Goal: Transaction & Acquisition: Purchase product/service

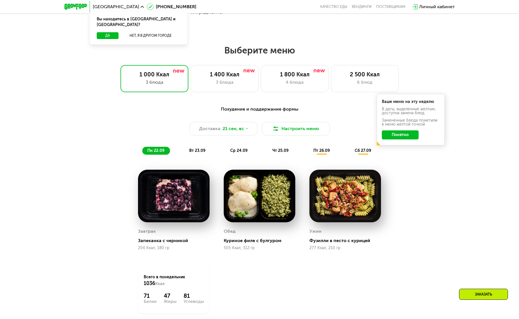
scroll to position [420, 0]
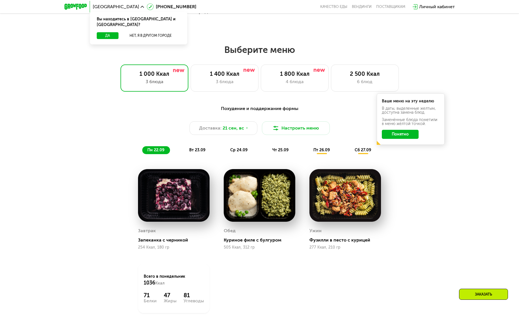
click at [180, 191] on img at bounding box center [174, 195] width 72 height 53
click at [184, 191] on img at bounding box center [174, 195] width 72 height 53
drag, startPoint x: 191, startPoint y: 153, endPoint x: 178, endPoint y: 145, distance: 15.9
click at [178, 145] on div "Похудение и поддержание формы Доставка: [DATE] Настроить меню пн 22.09 вт 23.09…" at bounding box center [259, 129] width 335 height 49
click at [169, 127] on div "Доставка: [DATE] Настроить меню" at bounding box center [259, 128] width 335 height 14
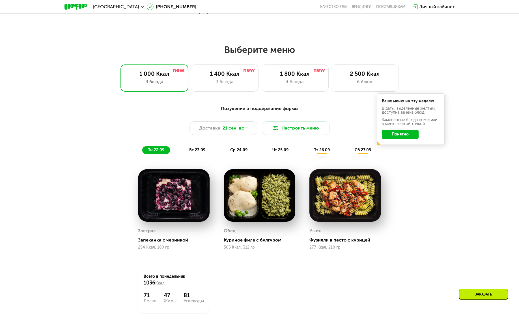
click at [193, 152] on span "вт 23.09" at bounding box center [197, 150] width 16 height 5
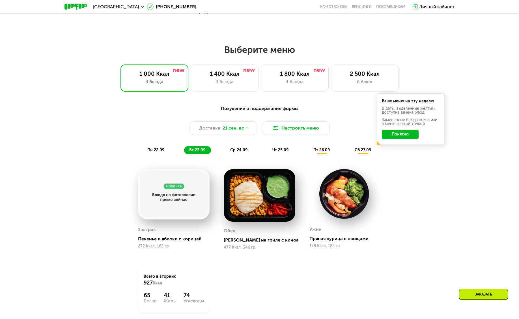
click at [154, 126] on div "Доставка: [DATE] Настроить меню" at bounding box center [259, 128] width 335 height 14
click at [236, 148] on span "ср 24.09" at bounding box center [238, 150] width 17 height 5
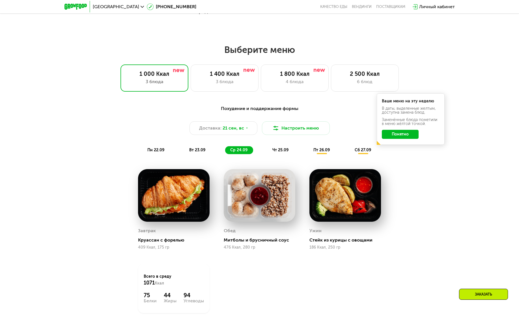
click at [261, 149] on div "пн 22.09 вт 23.09 ср 24.09 чт 25.09 пт 26.09 сб 27.09" at bounding box center [259, 150] width 235 height 8
click at [269, 149] on div "чт 25.09" at bounding box center [280, 150] width 27 height 8
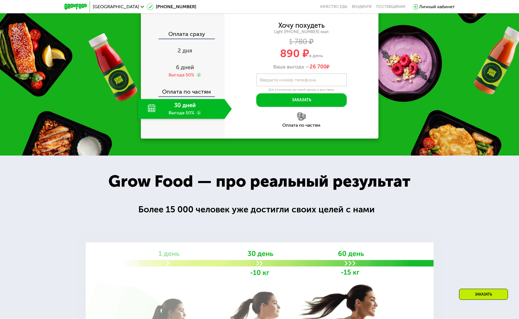
scroll to position [751, 0]
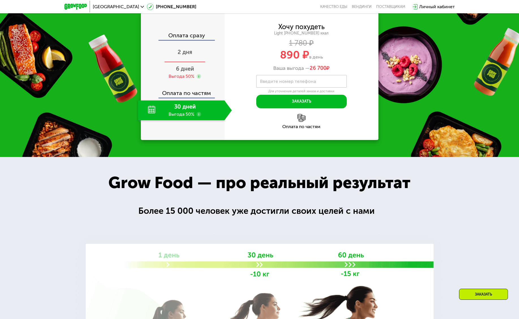
click at [189, 62] on div "2 дня" at bounding box center [185, 53] width 94 height 20
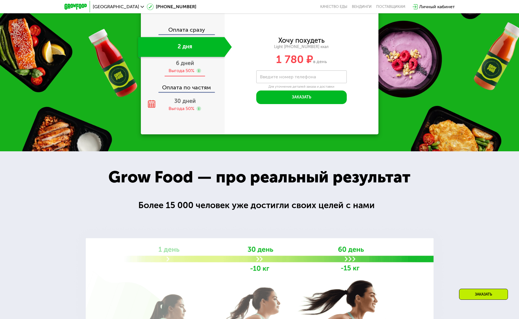
click at [193, 66] on span "6 дней" at bounding box center [185, 63] width 18 height 7
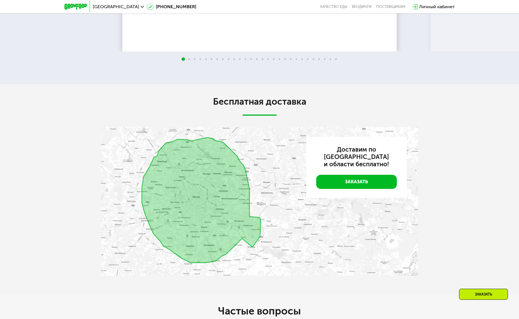
scroll to position [1340, 0]
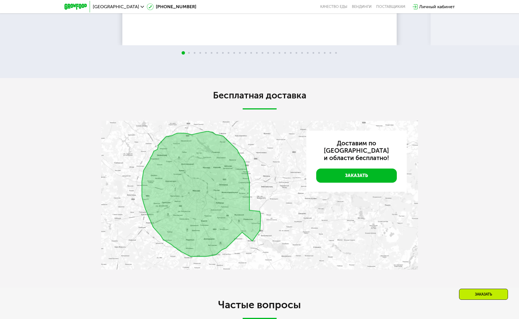
click at [252, 233] on img at bounding box center [259, 195] width 317 height 149
click at [245, 229] on img at bounding box center [259, 195] width 317 height 149
click at [355, 168] on link "Заказать" at bounding box center [356, 175] width 81 height 14
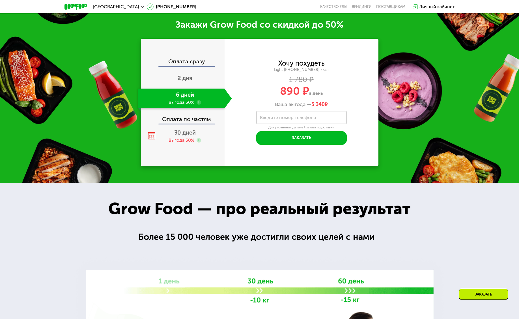
scroll to position [757, 0]
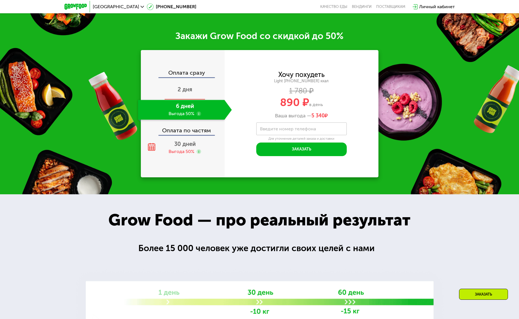
click at [202, 85] on div "2 дня" at bounding box center [185, 90] width 94 height 20
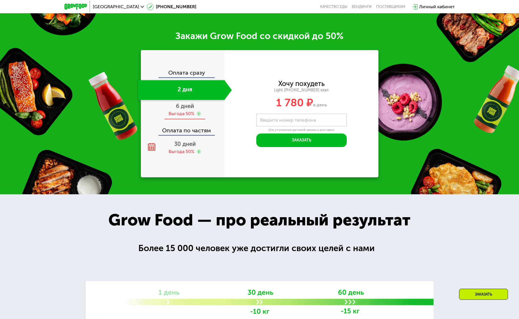
click at [194, 111] on div "Выгода 50%" at bounding box center [184, 114] width 33 height 6
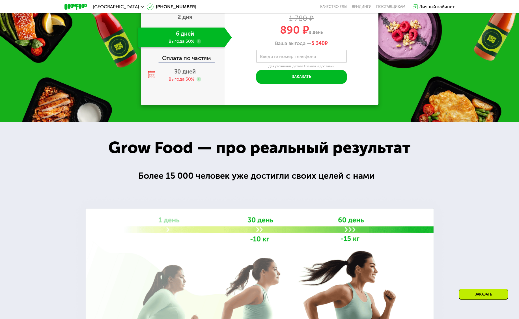
scroll to position [764, 0]
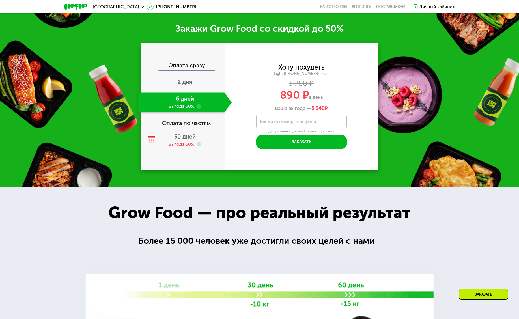
click at [199, 106] on use at bounding box center [198, 106] width 5 height 5
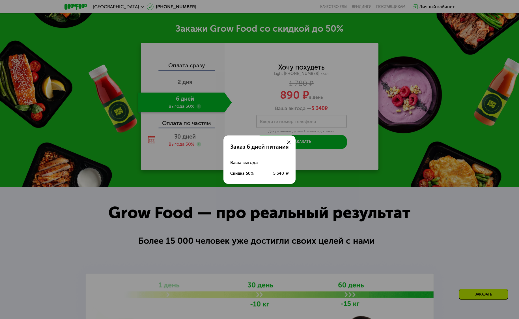
click at [217, 100] on div "Заказ 6 дней питания Ваша выгода Скидка 50% 5 340 ₽" at bounding box center [259, 159] width 519 height 319
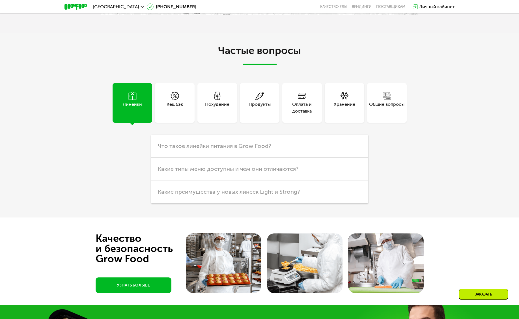
scroll to position [1612, 0]
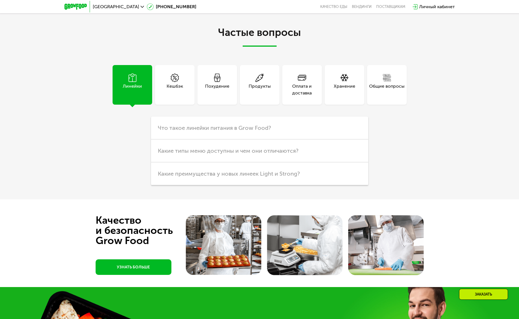
click at [159, 87] on div "Кешбэк" at bounding box center [175, 85] width 40 height 40
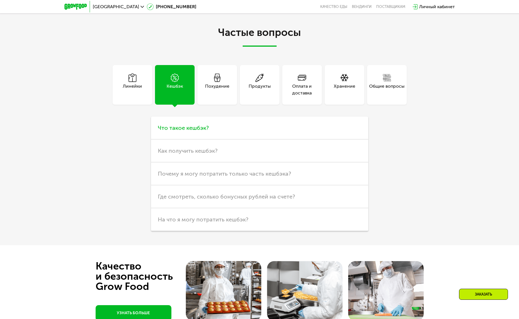
click at [187, 133] on h3 "Что такое кешбэк?" at bounding box center [259, 127] width 217 height 23
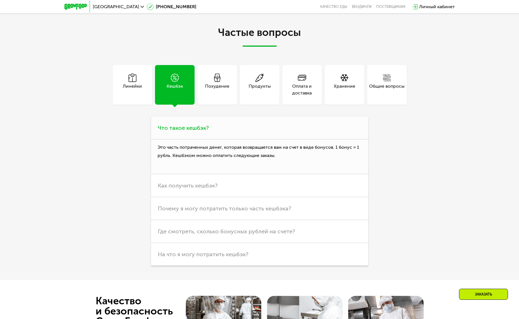
click at [186, 131] on h3 "Что такое кешбэк?" at bounding box center [259, 127] width 217 height 23
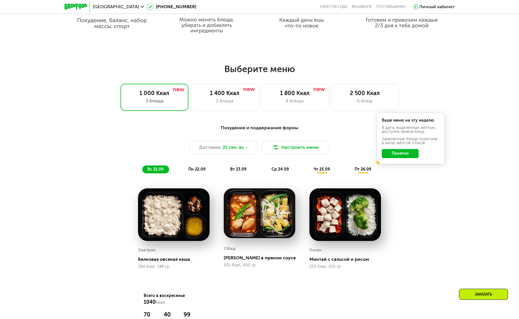
scroll to position [400, 0]
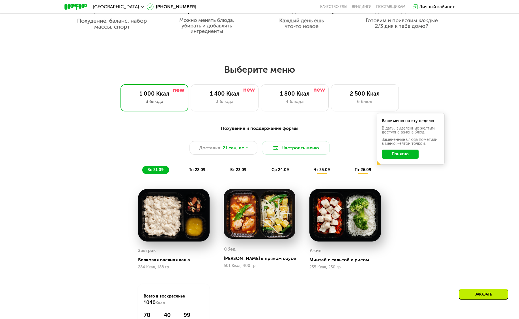
click at [279, 83] on div "Выберите меню 1 000 Ккал 3 блюда 1 400 Ккал 3 блюда 1 800 Ккал 4 блюда 2 500 Кк…" at bounding box center [259, 87] width 519 height 47
click at [275, 95] on div "1 800 Ккал" at bounding box center [295, 93] width 56 height 7
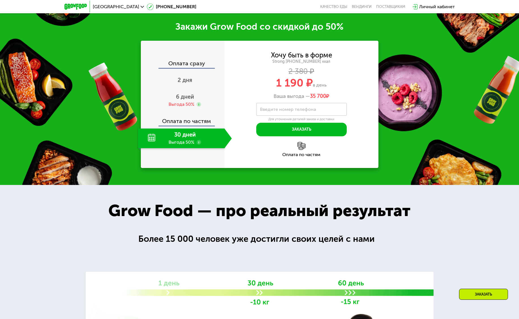
scroll to position [771, 0]
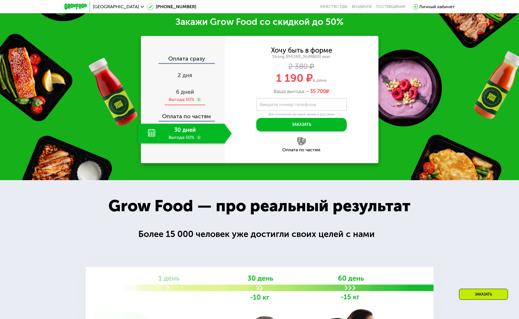
click at [185, 103] on div "Выгода 50%" at bounding box center [181, 99] width 26 height 6
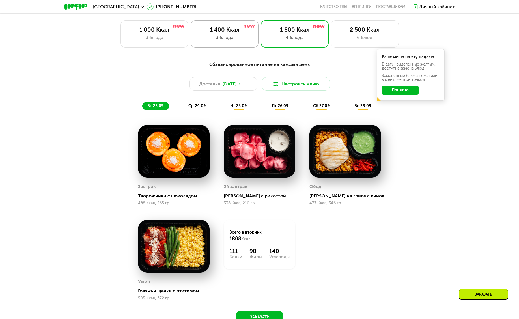
scroll to position [463, 0]
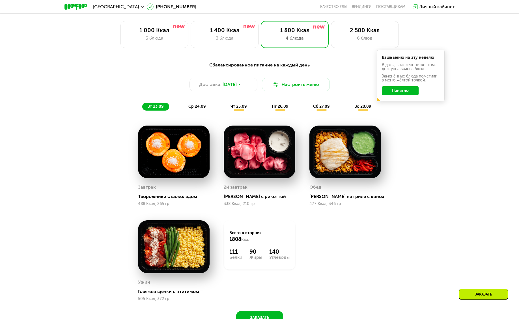
click at [204, 107] on span "ср 24.09" at bounding box center [196, 106] width 17 height 5
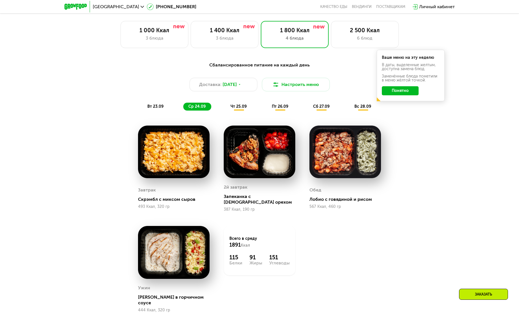
click at [222, 104] on div "вт 23.09 ср 24.09 чт 25.09 пт 26.09 сб 27.09 вс 28.09" at bounding box center [259, 107] width 235 height 8
click at [142, 22] on div "1 000 Ккал 3 блюда" at bounding box center [154, 34] width 68 height 27
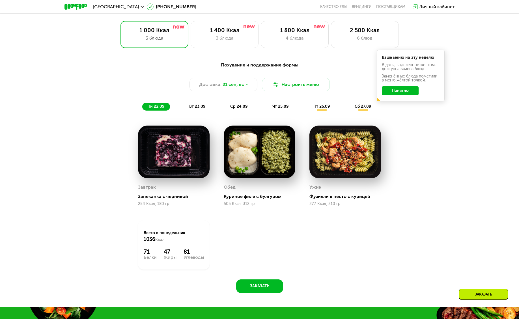
click at [260, 57] on div "Похудение и поддержание формы Доставка: [DATE] Настроить меню пн 22.09 вт 23.09…" at bounding box center [259, 180] width 519 height 253
click at [276, 104] on div "чт 25.09" at bounding box center [280, 107] width 27 height 8
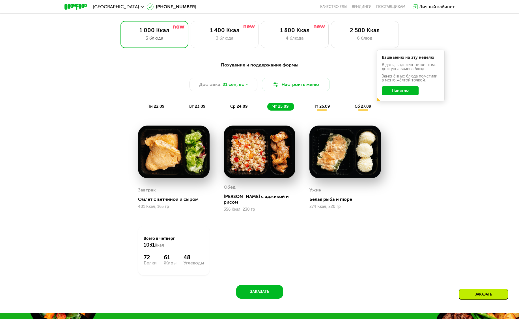
click at [319, 113] on div "Похудение и поддержание формы Доставка: [DATE] Настроить меню пн 22.09 вт 23.09…" at bounding box center [260, 86] width 342 height 56
click at [323, 109] on div "пт 26.09" at bounding box center [321, 107] width 27 height 8
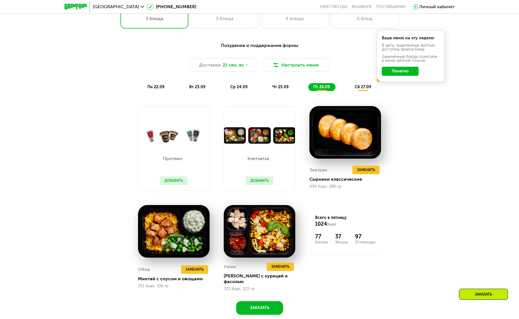
scroll to position [488, 0]
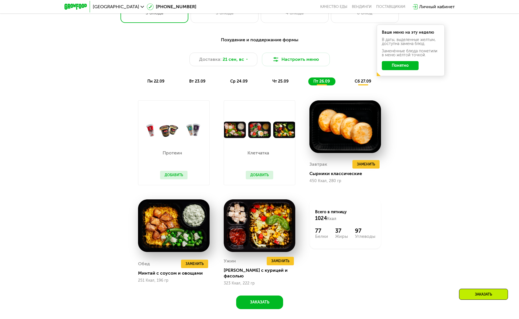
click at [264, 156] on div "Клетчатка Добавить" at bounding box center [259, 161] width 39 height 47
click at [257, 172] on button "Добавить" at bounding box center [259, 175] width 27 height 8
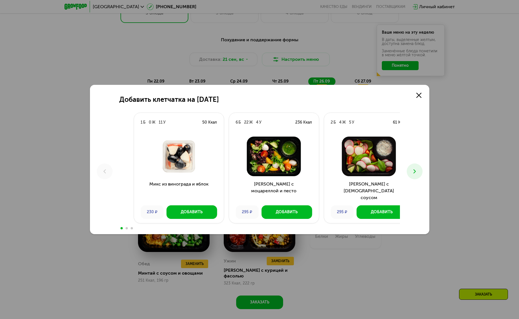
click at [289, 175] on div at bounding box center [274, 156] width 90 height 49
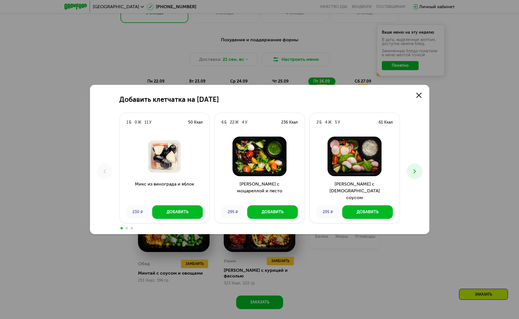
click at [269, 73] on div "Добавить клетчатка на [DATE] 1 Б 0 Ж 11 У 50 Ккал Микс из винограда и яблок 230…" at bounding box center [259, 159] width 519 height 319
click at [423, 96] on link at bounding box center [418, 95] width 11 height 11
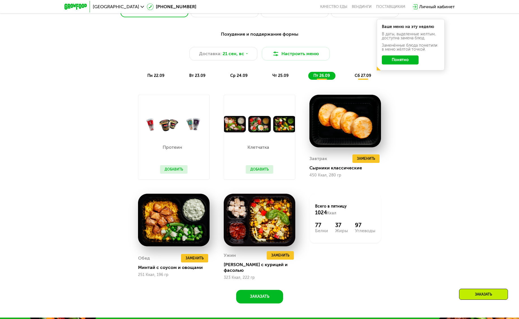
scroll to position [491, 0]
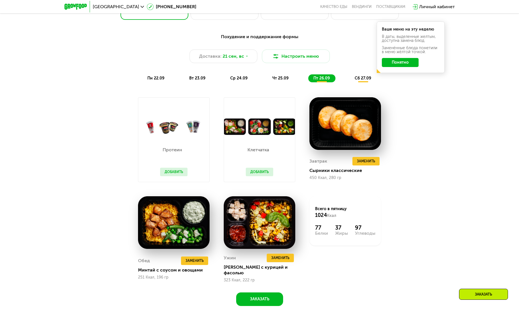
click at [358, 76] on span "сб 27.09" at bounding box center [363, 78] width 16 height 5
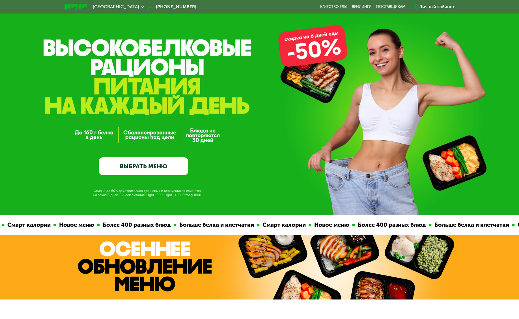
scroll to position [0, 0]
